Goal: Find specific page/section: Find specific page/section

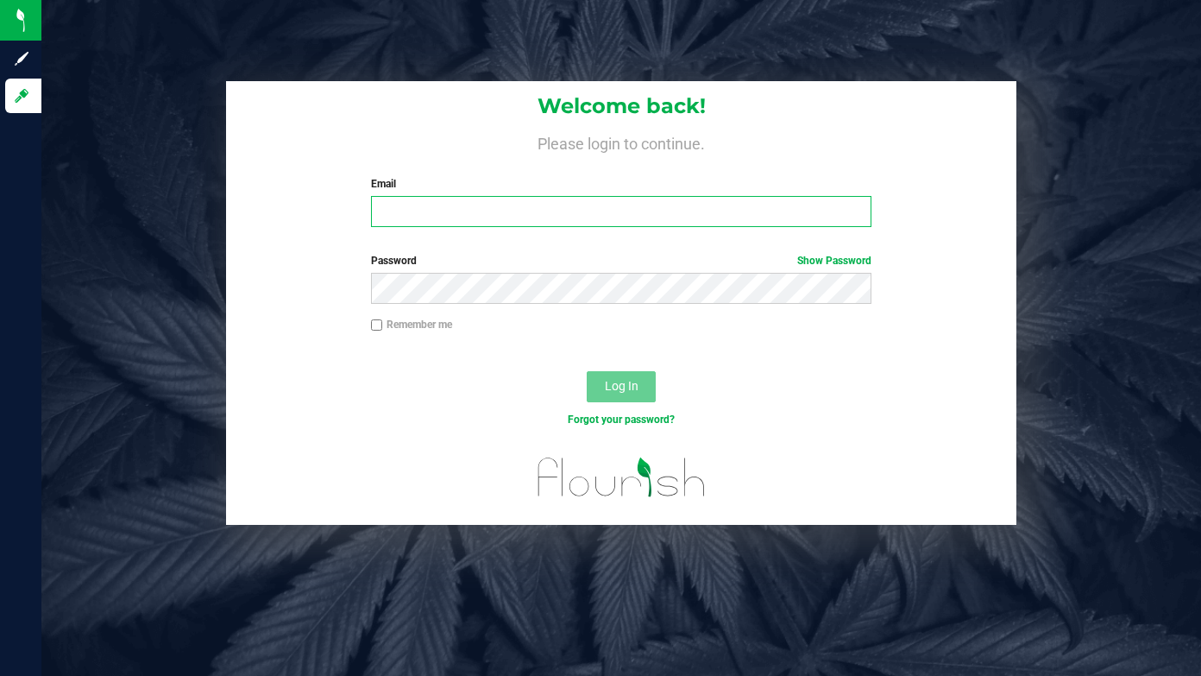
type input "[EMAIL_ADDRESS][DOMAIN_NAME]"
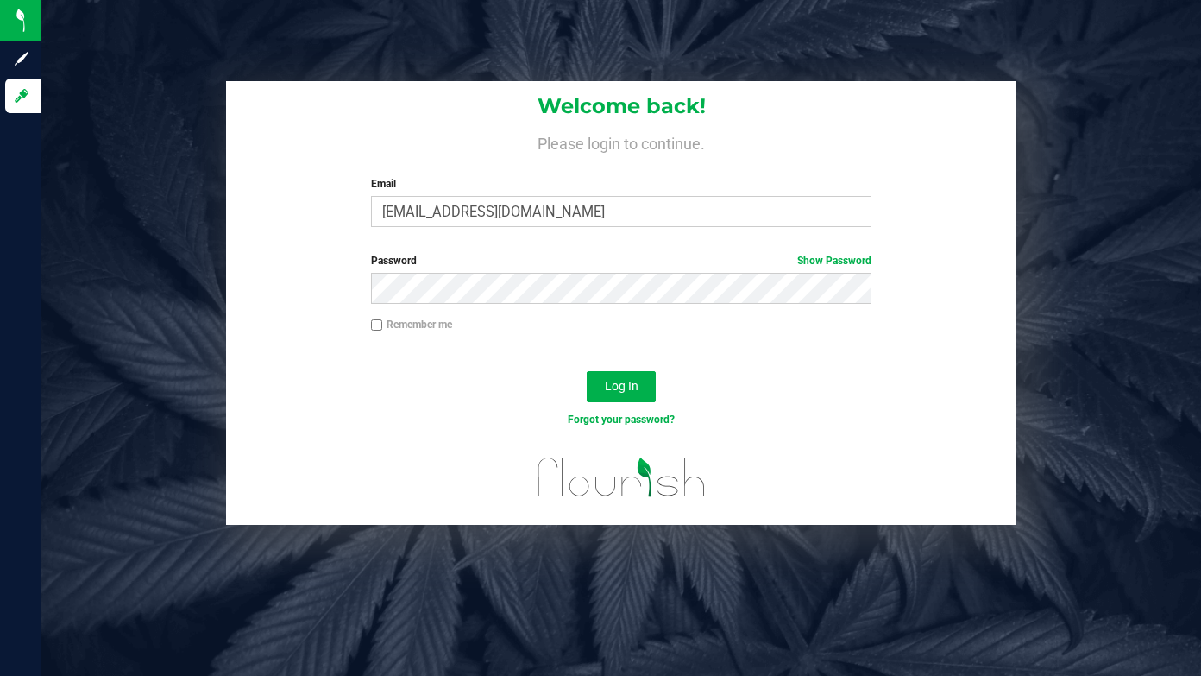
drag, startPoint x: 580, startPoint y: 392, endPoint x: 593, endPoint y: 388, distance: 13.6
click at [582, 392] on div "Log In" at bounding box center [621, 392] width 791 height 58
click at [605, 383] on span "Log In" at bounding box center [622, 386] width 34 height 14
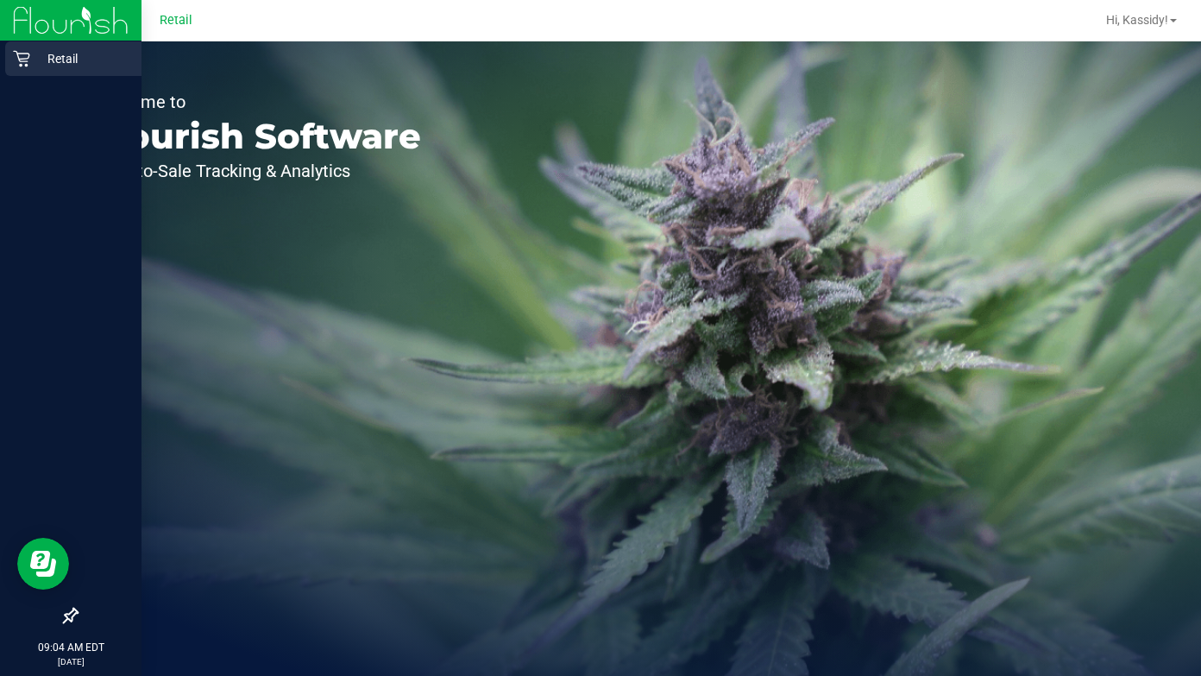
click at [22, 65] on icon at bounding box center [21, 59] width 16 height 16
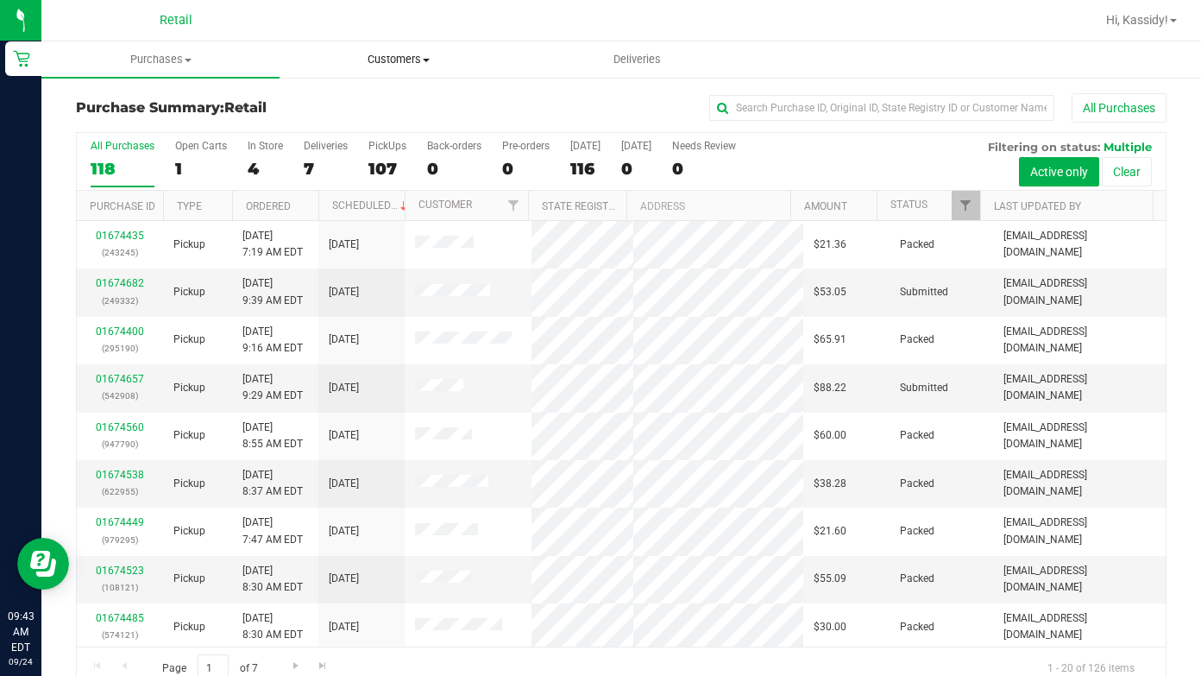
click at [392, 55] on span "Customers" at bounding box center [398, 60] width 236 height 16
click at [338, 110] on span "All customers" at bounding box center [342, 104] width 124 height 15
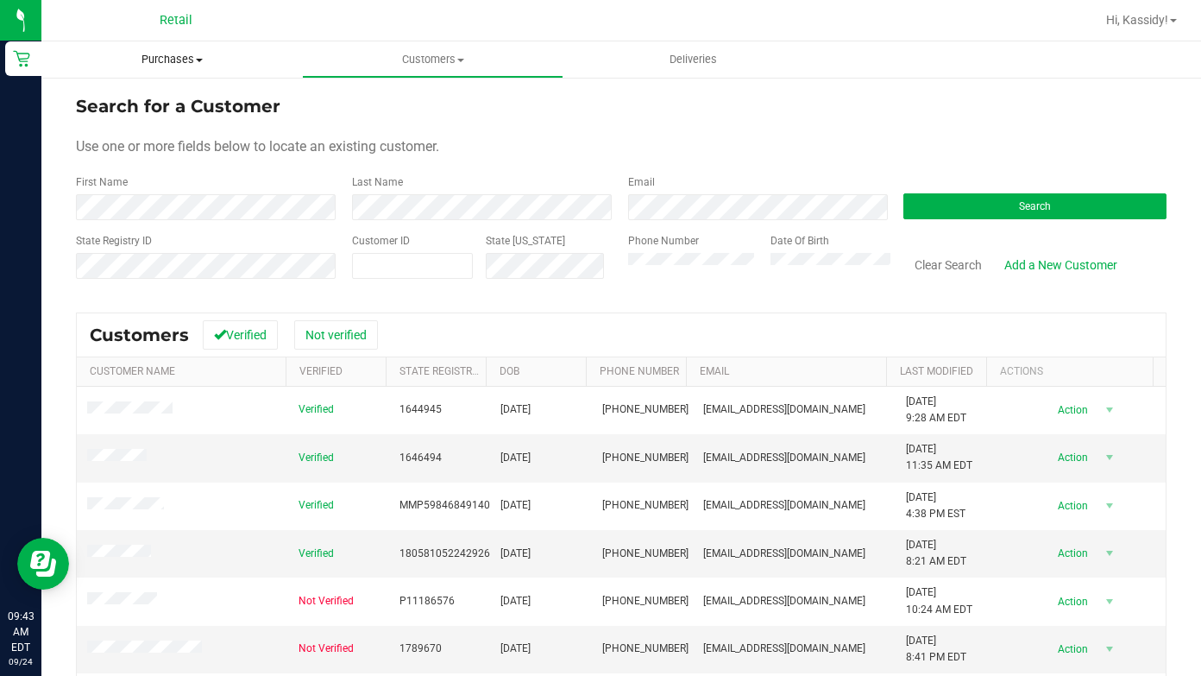
click at [179, 60] on span "Purchases" at bounding box center [171, 60] width 261 height 16
